Goal: Task Accomplishment & Management: Use online tool/utility

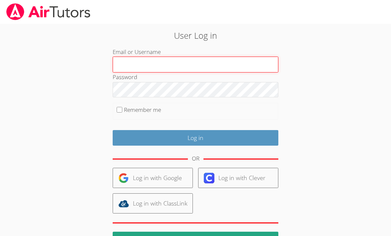
click at [203, 64] on input "Email or Username" at bounding box center [196, 65] width 166 height 16
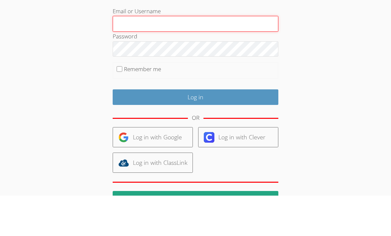
type input "novab"
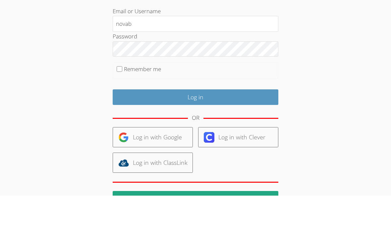
scroll to position [29, 0]
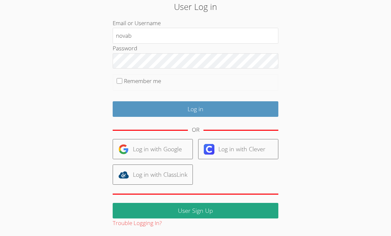
click at [121, 82] on input "Remember me" at bounding box center [120, 81] width 6 height 6
checkbox input "true"
click at [215, 106] on input "Log in" at bounding box center [196, 109] width 166 height 16
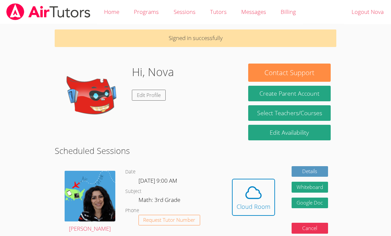
click at [266, 185] on span at bounding box center [254, 193] width 34 height 19
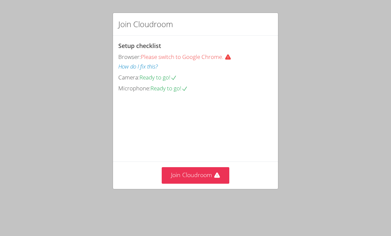
click at [192, 148] on video at bounding box center [167, 123] width 99 height 50
click at [200, 184] on button "Join Cloudroom" at bounding box center [196, 175] width 68 height 16
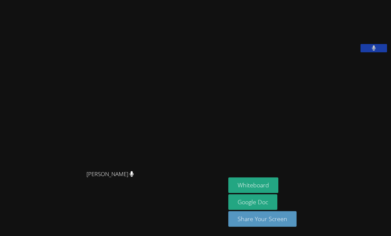
click at [361, 52] on button at bounding box center [374, 48] width 27 height 8
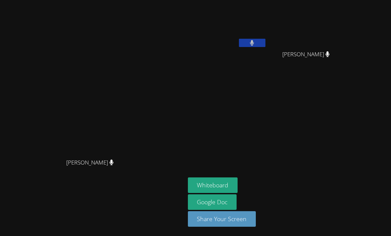
click at [191, 193] on button "Whiteboard" at bounding box center [213, 186] width 50 height 16
click at [238, 193] on button "Whiteboard" at bounding box center [213, 186] width 50 height 16
